Goal: Register for event/course

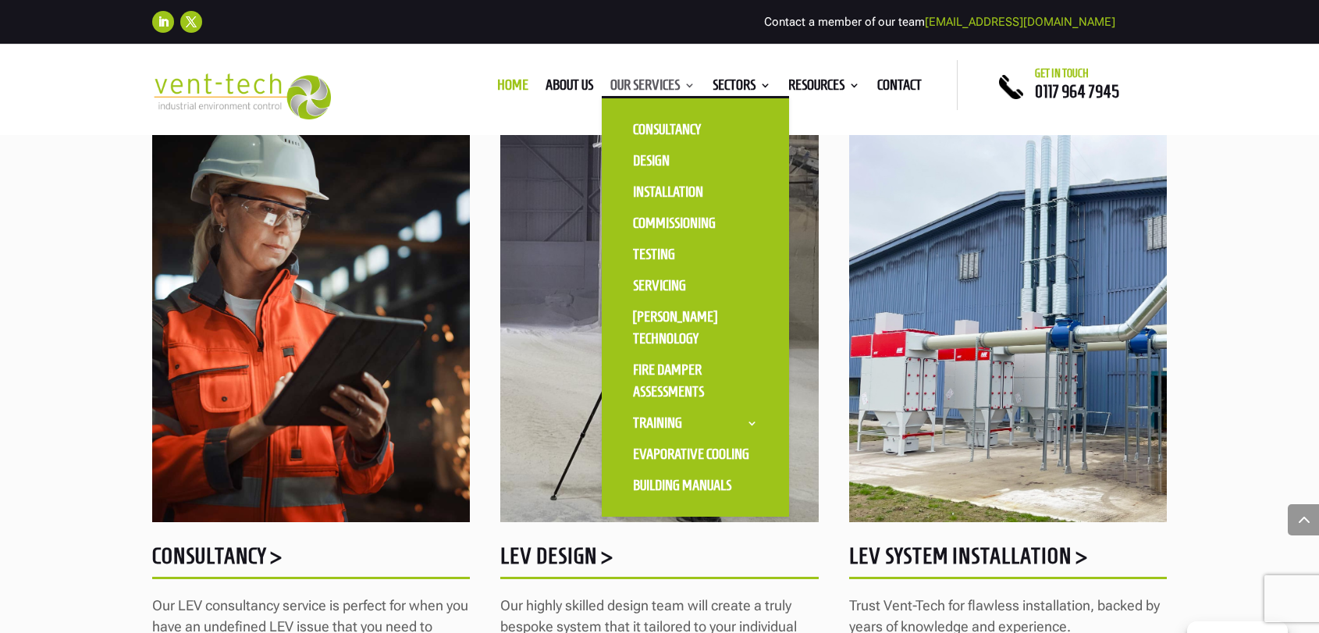
scroll to position [1287, 0]
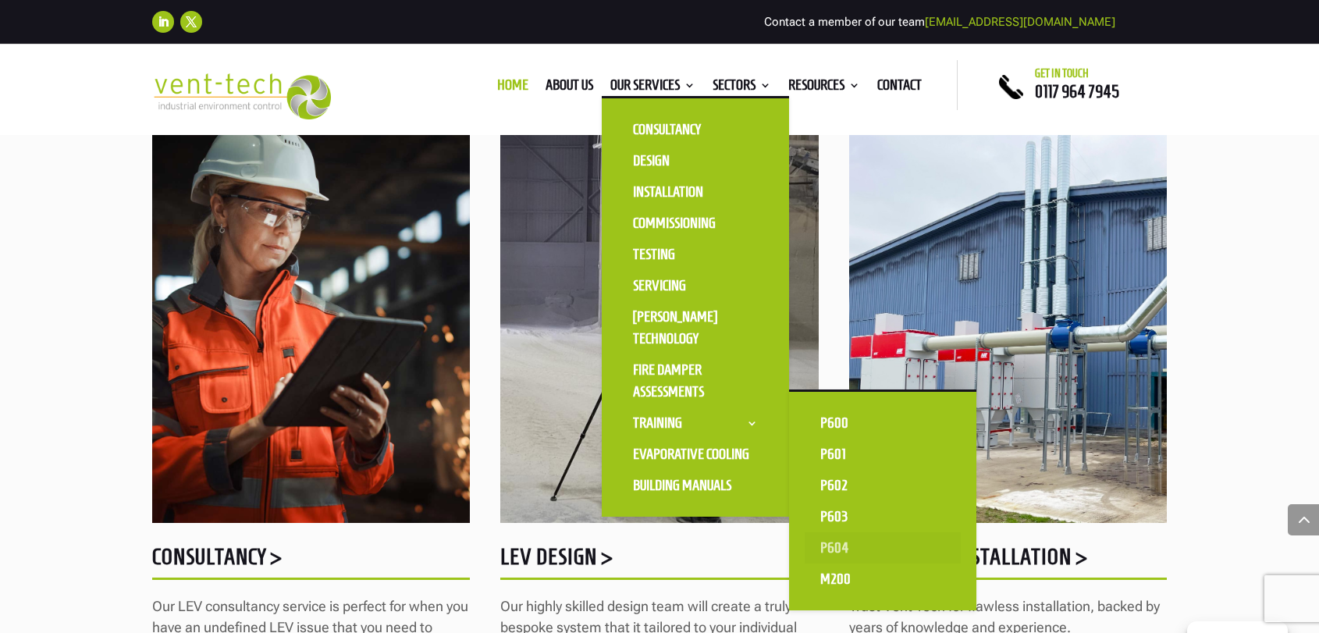
click at [827, 540] on link "P604" at bounding box center [882, 547] width 156 height 31
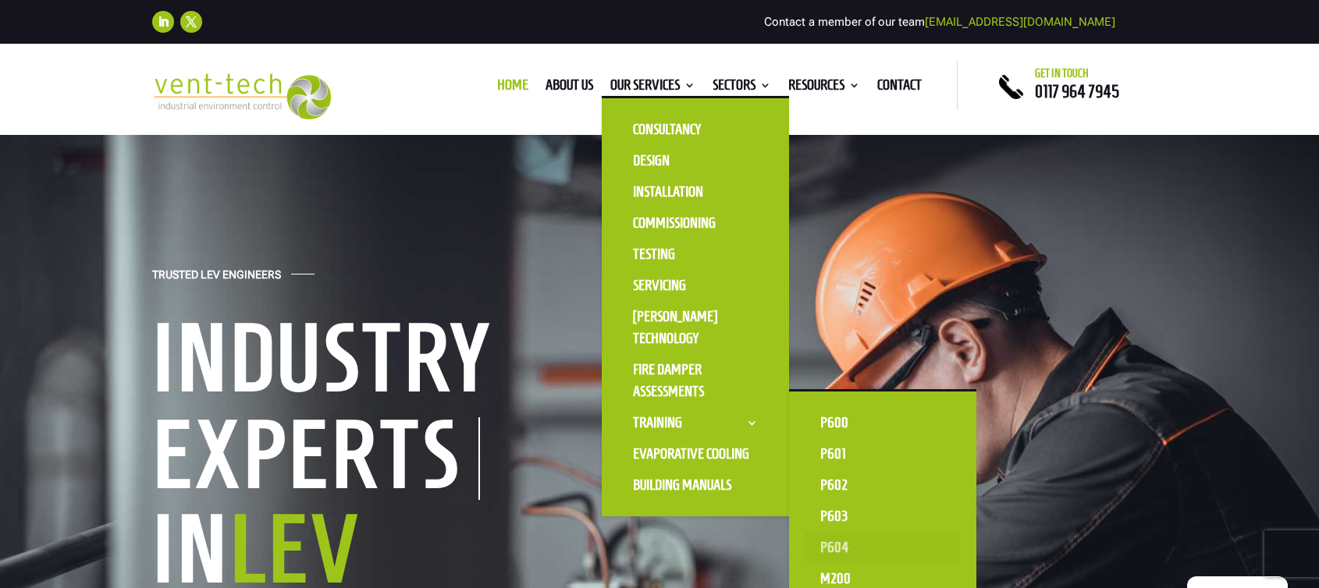
click at [824, 553] on link "P604" at bounding box center [882, 547] width 156 height 31
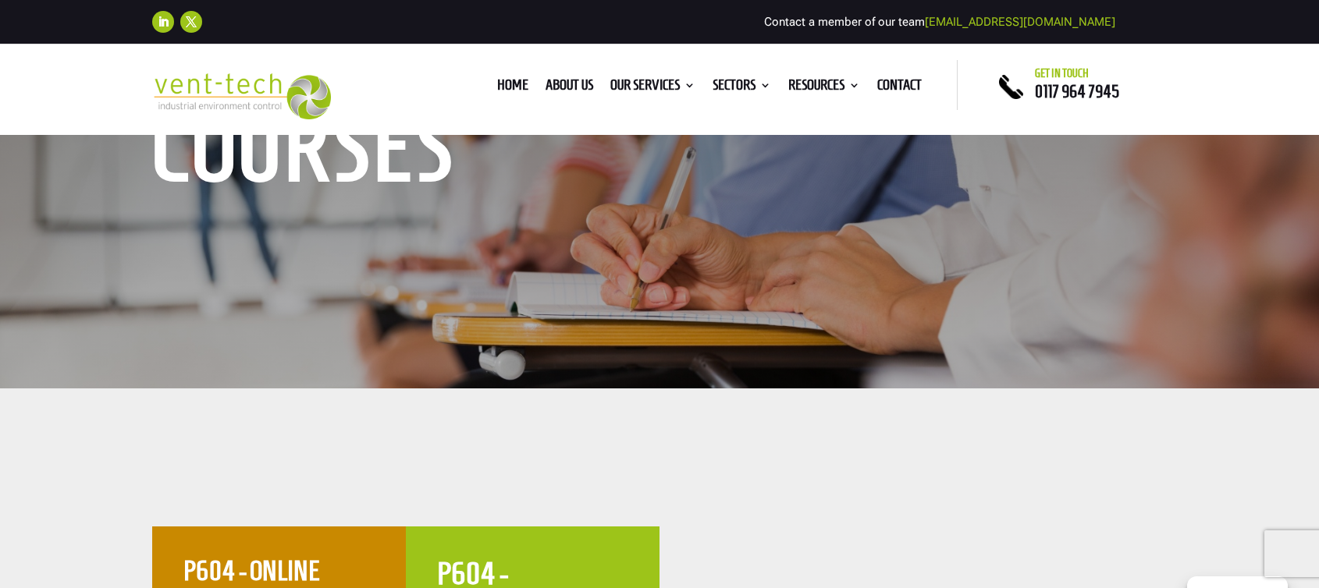
scroll to position [646, 0]
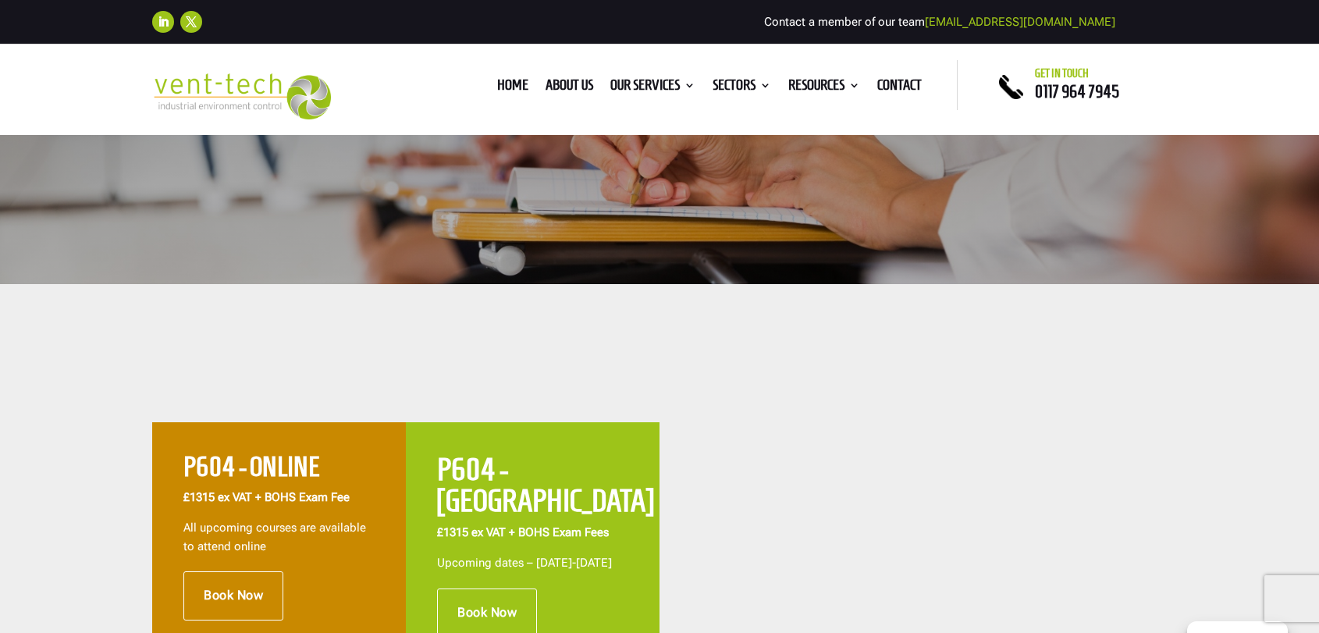
scroll to position [428, 0]
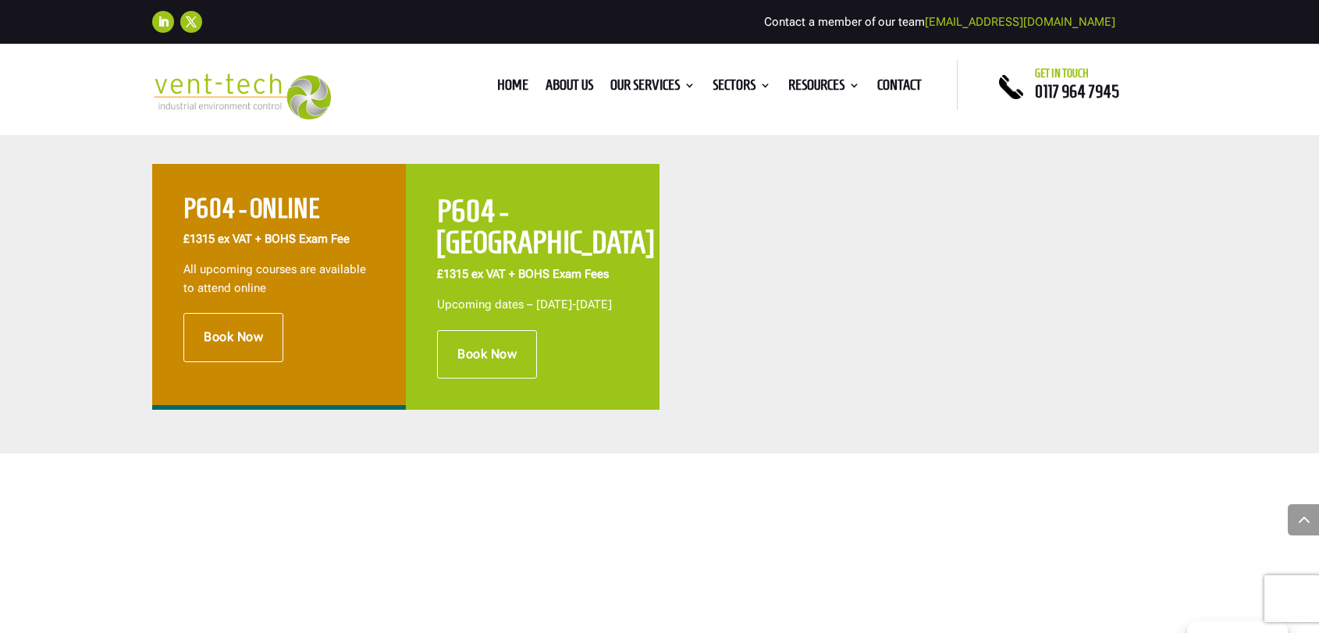
scroll to position [649, 0]
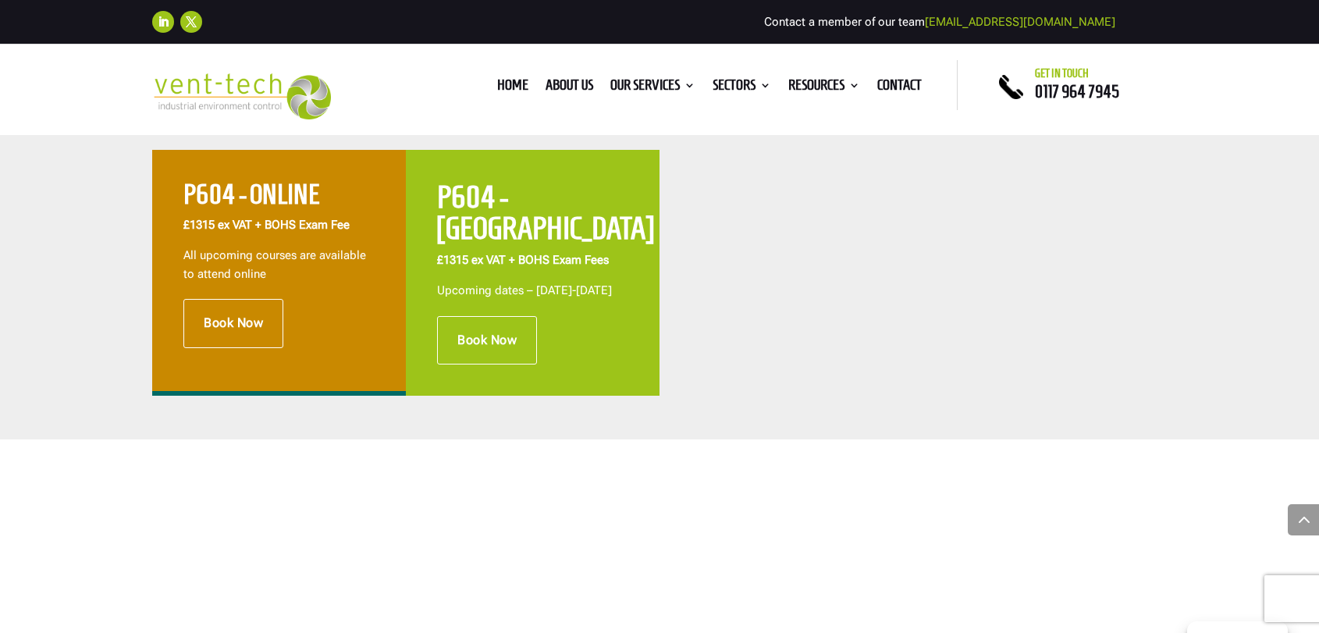
scroll to position [704, 0]
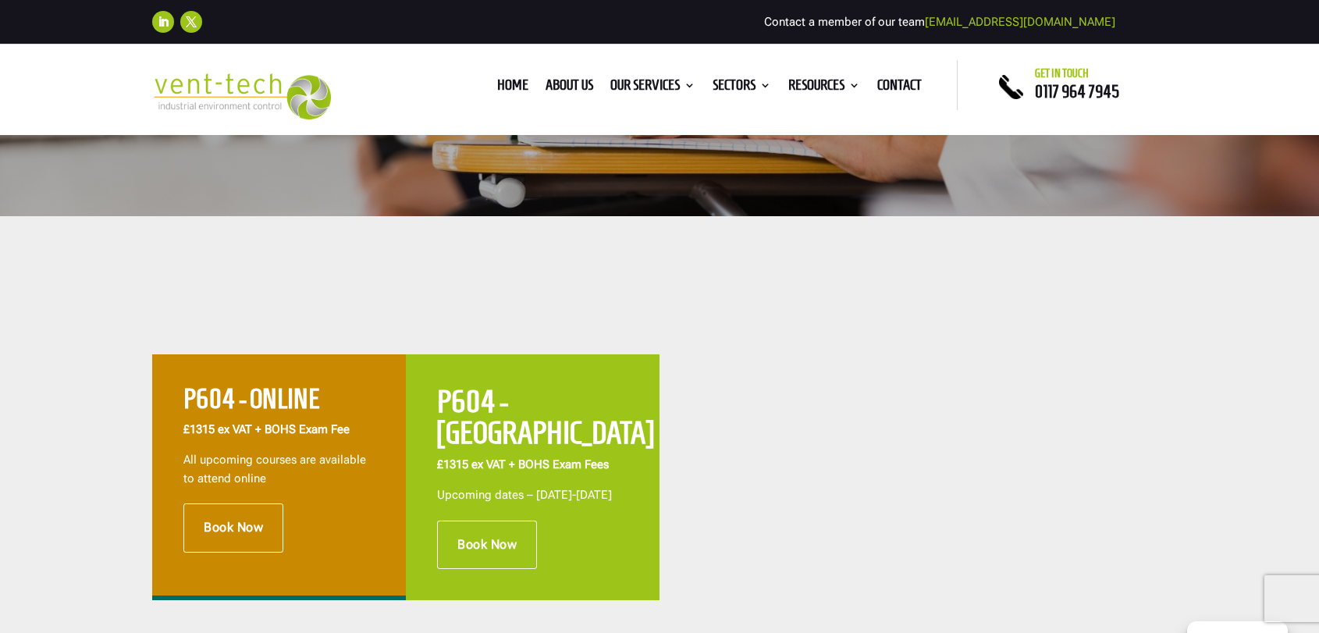
scroll to position [507, 0]
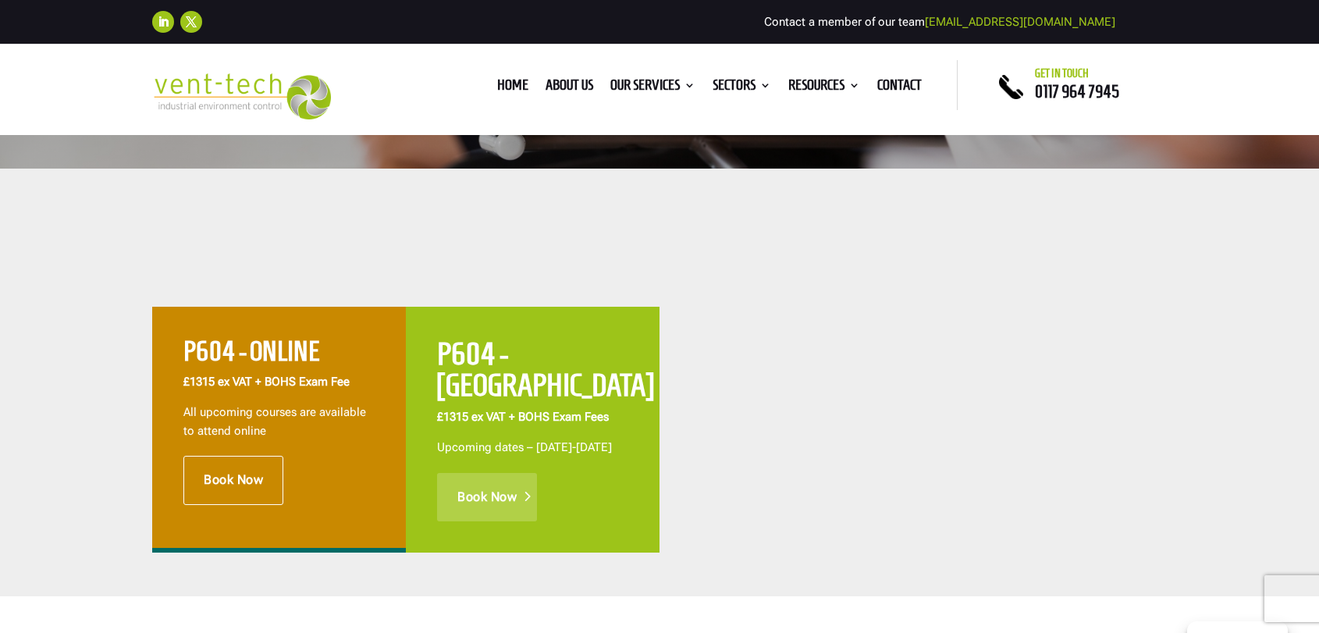
click at [453, 486] on link "Book Now" at bounding box center [487, 497] width 100 height 48
click at [215, 466] on link "Book Now" at bounding box center [233, 480] width 100 height 48
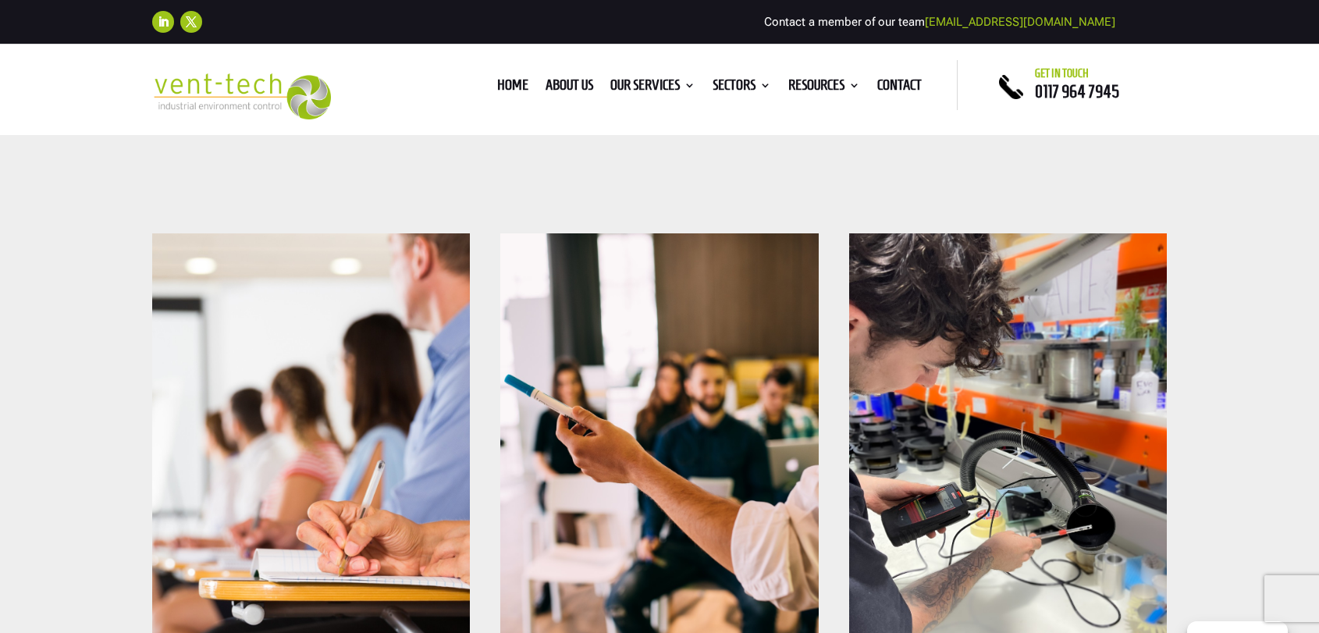
scroll to position [573, 0]
